Goal: Go to known website: Access a specific website the user already knows

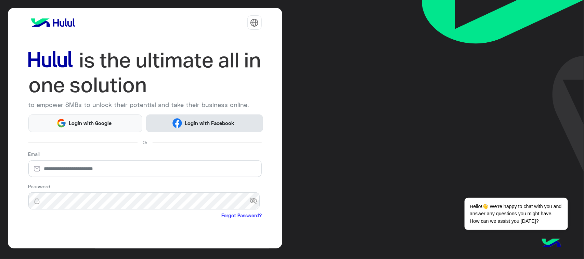
click at [188, 118] on button "Login with Facebook" at bounding box center [204, 124] width 117 height 18
